Goal: Task Accomplishment & Management: Complete application form

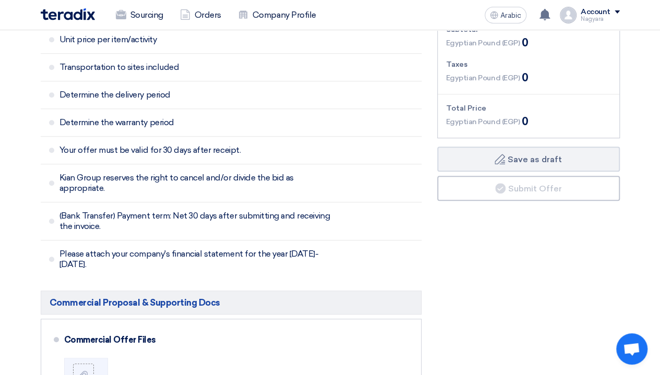
scroll to position [340, 0]
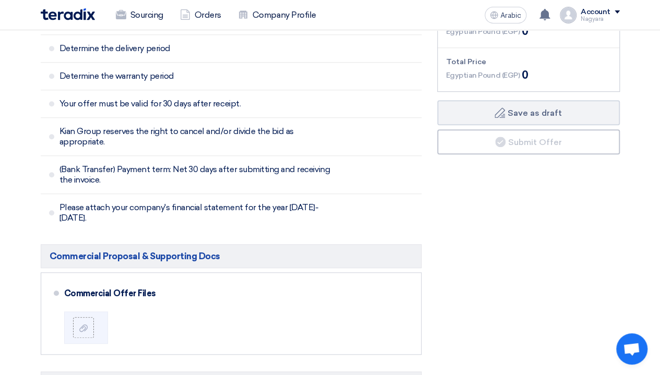
click at [17, 201] on section "Offer Details # Part Number Item Description Quantity Unit Price (EGP) Taxes + …" at bounding box center [330, 290] width 660 height 1079
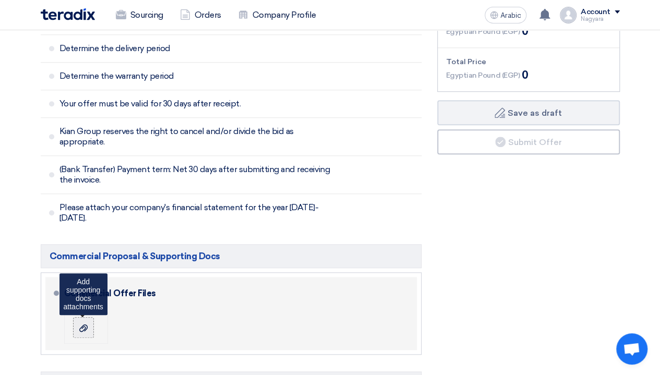
click at [88, 322] on div at bounding box center [83, 327] width 13 height 10
click at [0, 0] on input "file" at bounding box center [0, 0] width 0 height 0
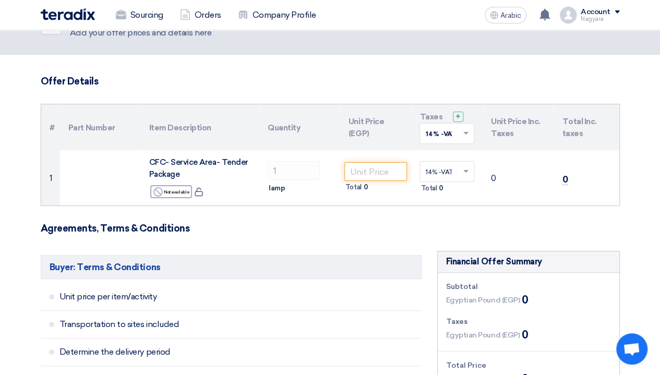
scroll to position [0, 0]
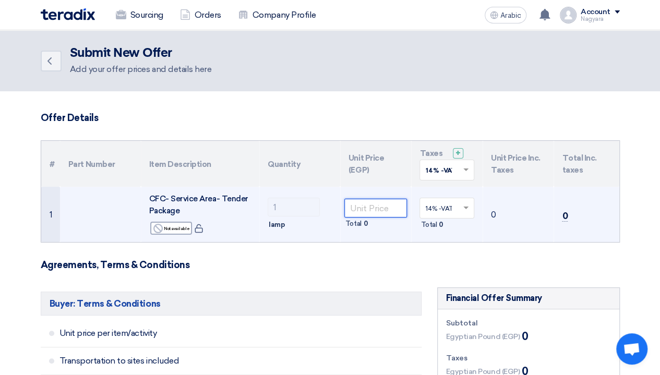
click at [380, 208] on input "number" at bounding box center [375, 208] width 63 height 19
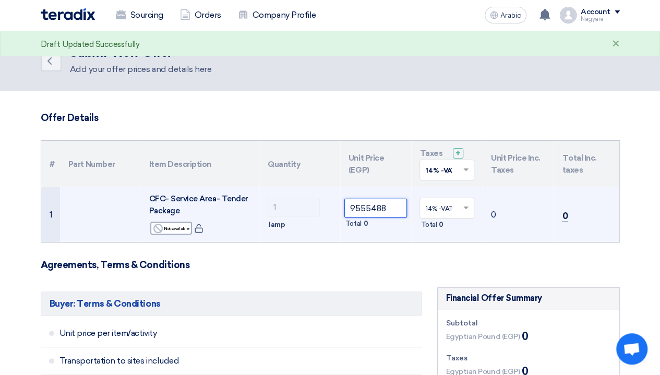
type input "9555488"
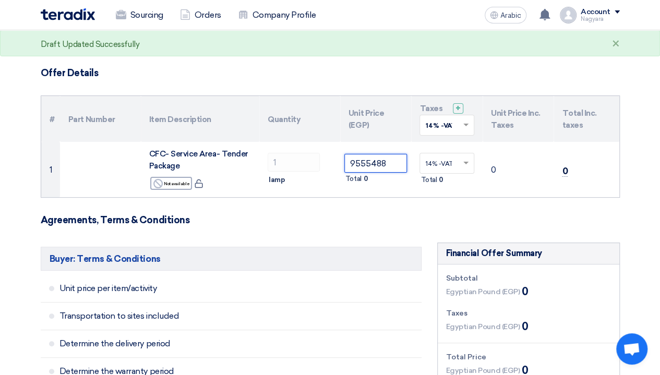
scroll to position [47, 0]
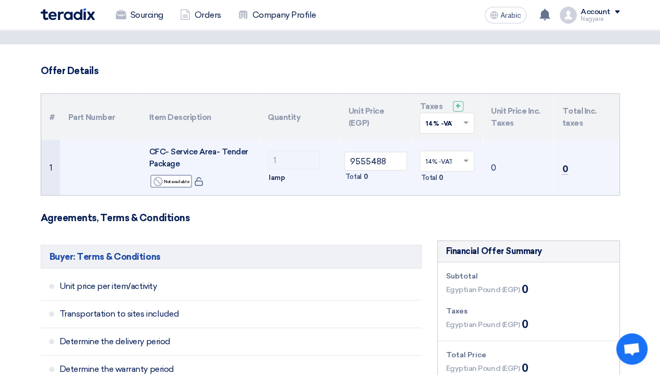
click at [491, 169] on font "0" at bounding box center [493, 167] width 5 height 9
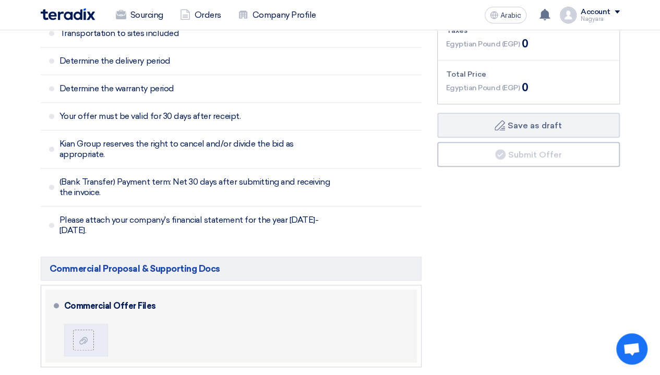
scroll to position [337, 0]
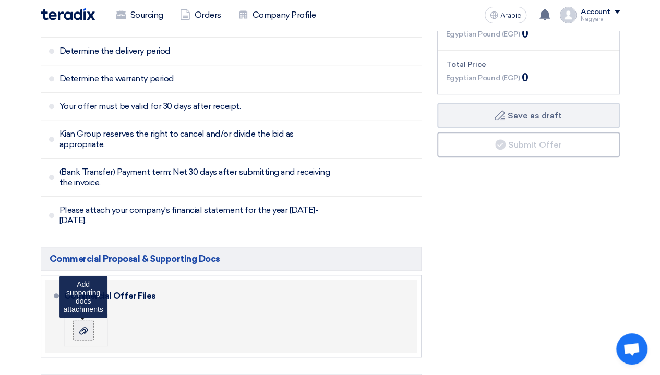
click at [88, 325] on div at bounding box center [83, 330] width 13 height 10
click at [0, 0] on input "file" at bounding box center [0, 0] width 0 height 0
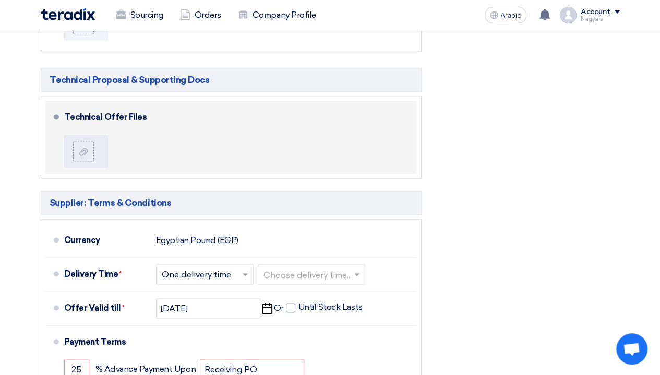
scroll to position [644, 0]
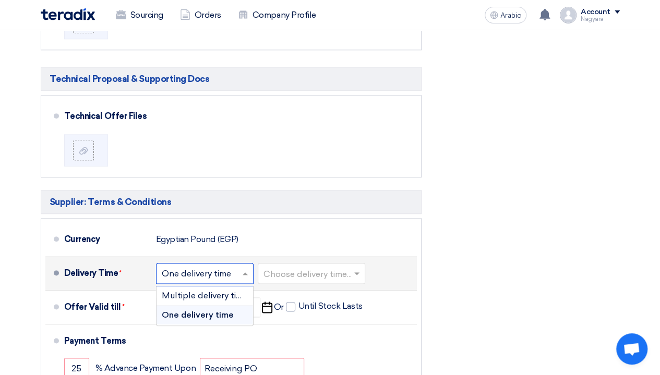
click at [245, 268] on span at bounding box center [246, 273] width 13 height 10
click at [234, 290] on font "Multiple delivery times" at bounding box center [207, 295] width 90 height 10
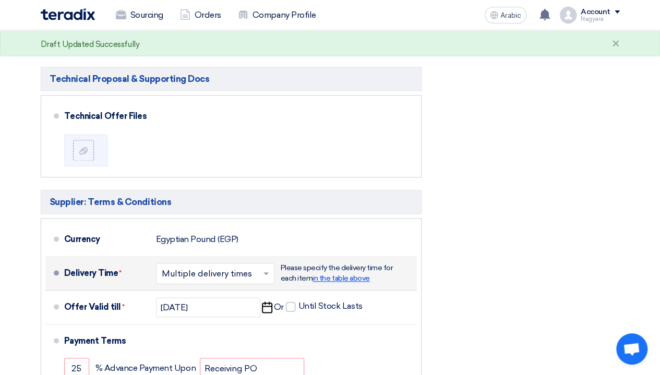
click at [342, 274] on font "in the table above" at bounding box center [340, 278] width 57 height 9
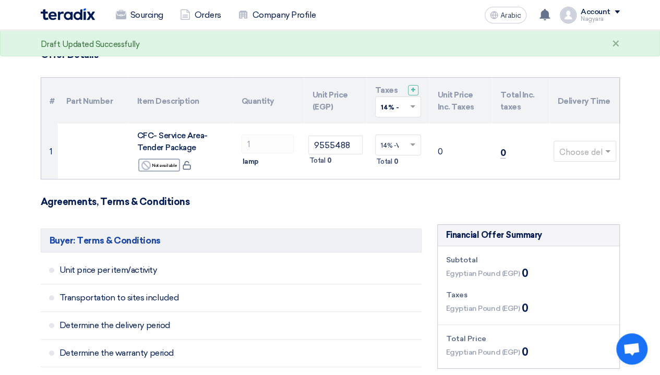
scroll to position [27, 0]
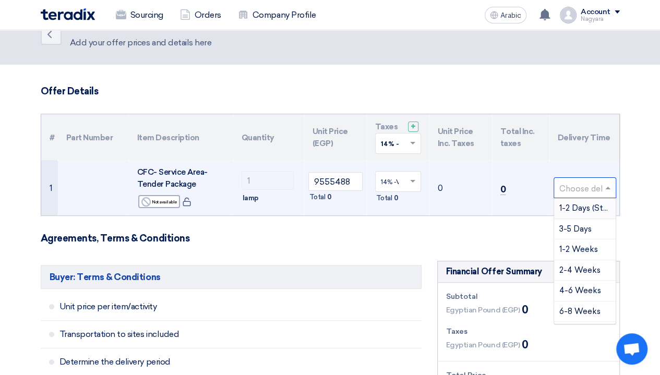
click at [612, 188] on span at bounding box center [608, 188] width 13 height 12
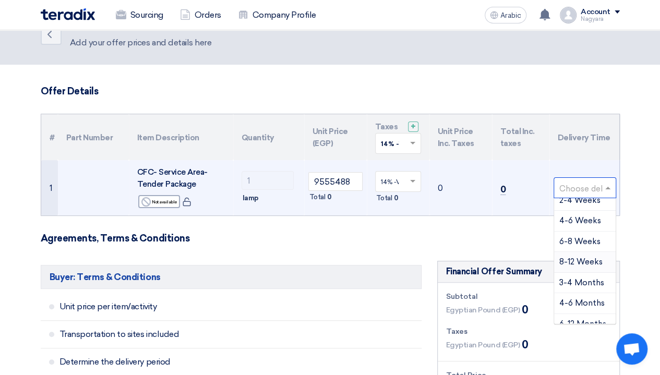
click at [587, 262] on font "8-12 Weeks" at bounding box center [580, 261] width 43 height 9
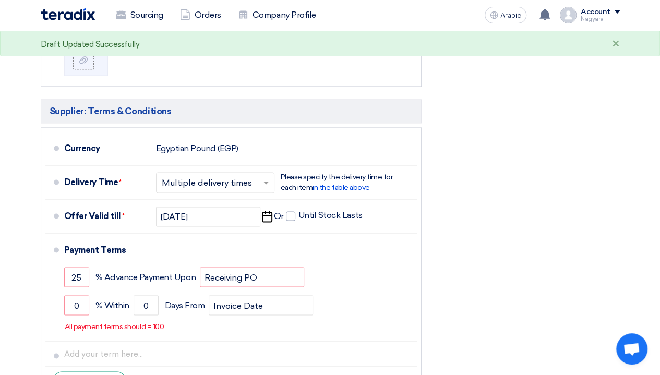
scroll to position [787, 0]
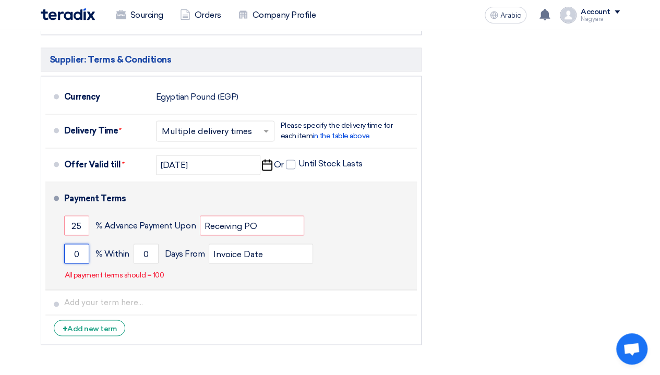
click at [78, 244] on input "0" at bounding box center [76, 254] width 25 height 20
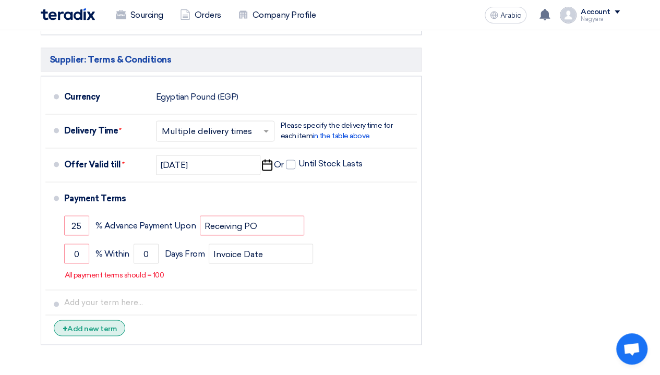
click at [76, 324] on font "Add new term" at bounding box center [91, 328] width 49 height 9
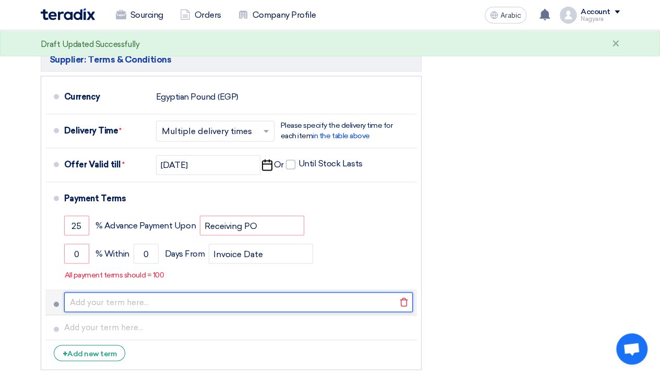
click at [97, 292] on input "text" at bounding box center [238, 302] width 348 height 20
click at [140, 292] on input "20 % and rest of oamouny" at bounding box center [238, 302] width 348 height 20
click at [184, 292] on input "20 % and rest of amount in itermis" at bounding box center [238, 302] width 348 height 20
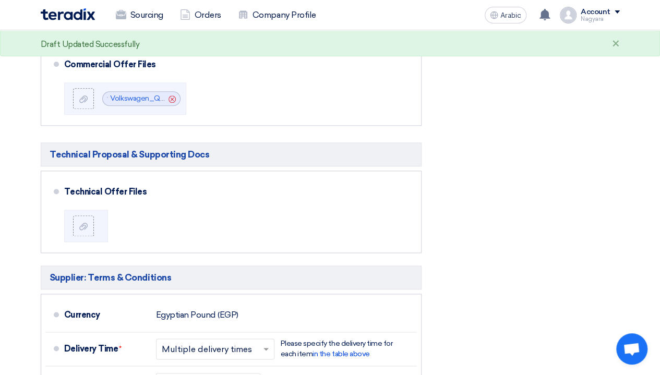
scroll to position [571, 0]
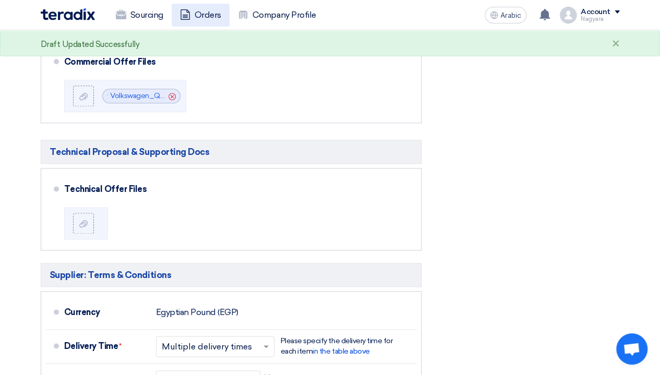
type input "20 % and rest of amount in interims Payment as per agreed"
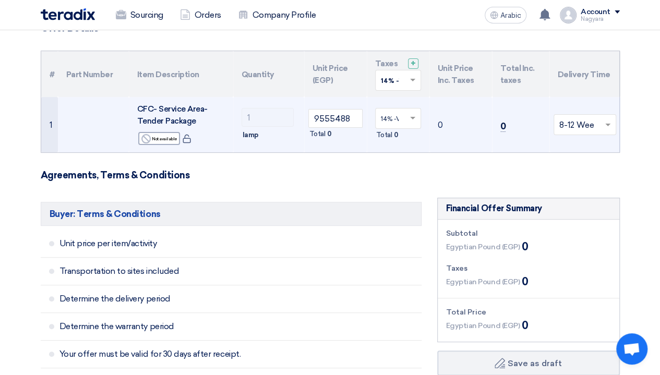
scroll to position [0, 0]
